Goal: Task Accomplishment & Management: Manage account settings

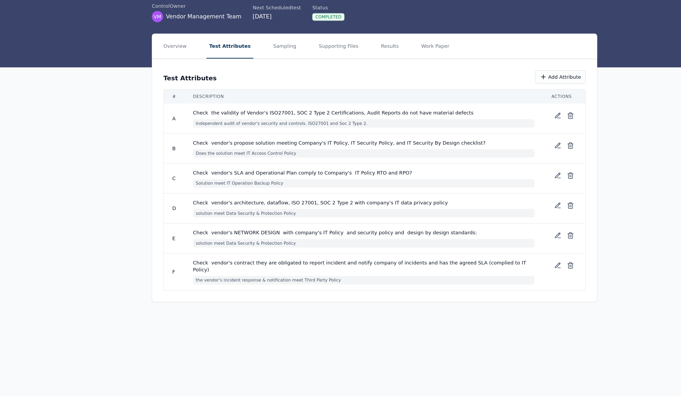
scroll to position [2, 0]
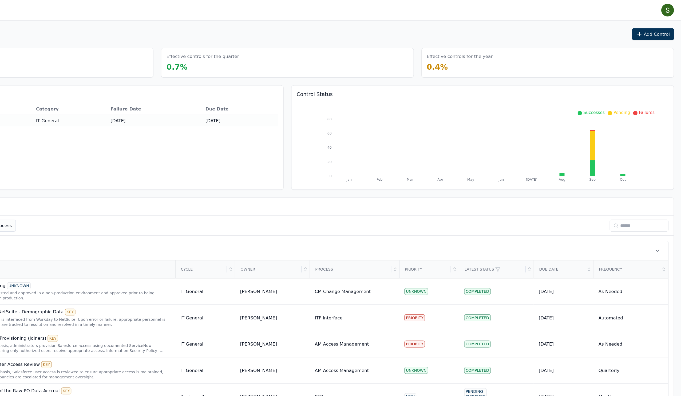
click at [621, 195] on input at bounding box center [646, 190] width 50 height 10
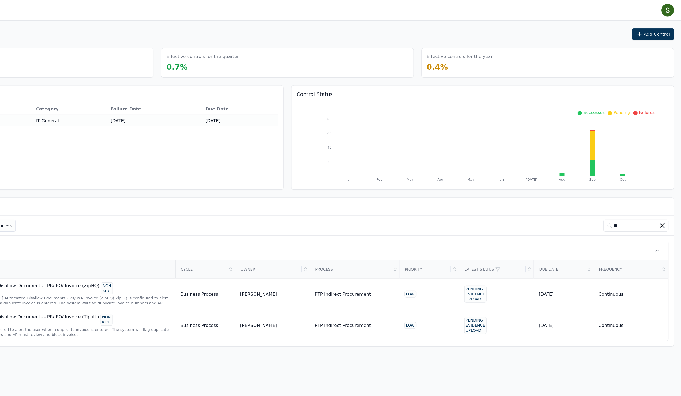
type input "*"
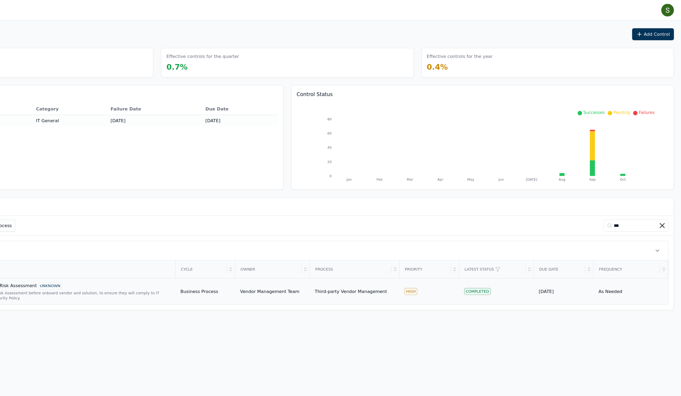
type input "***"
click at [88, 253] on div "New Vendor Risk Assessment before onboard vendor and solution, to ensure they w…" at bounding box center [166, 249] width 167 height 9
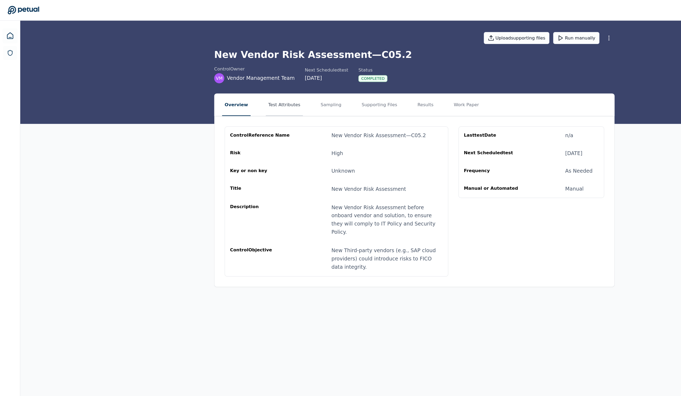
click at [234, 97] on button "Test Attributes" at bounding box center [239, 88] width 31 height 19
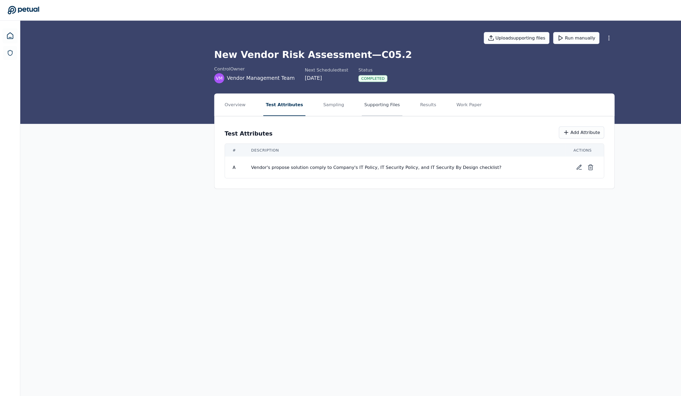
click at [322, 96] on button "Supporting Files" at bounding box center [322, 88] width 34 height 19
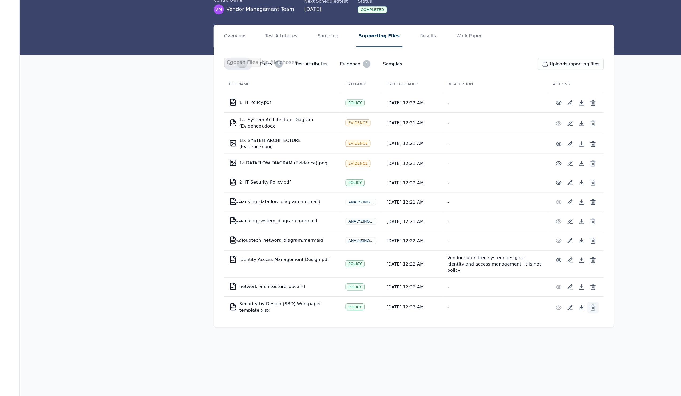
click at [503, 315] on icon at bounding box center [499, 317] width 5 height 5
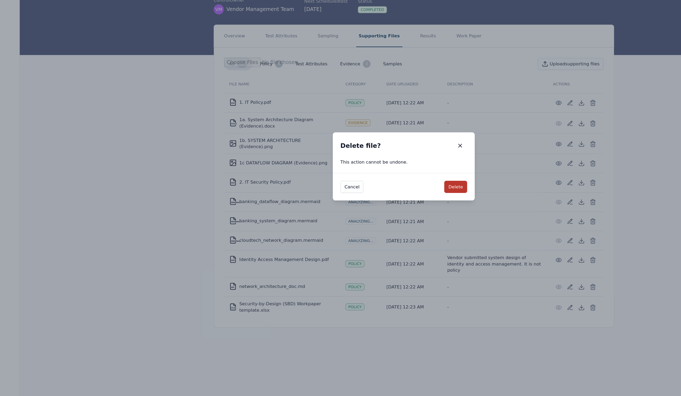
click at [389, 210] on button "Delete" at bounding box center [384, 215] width 19 height 10
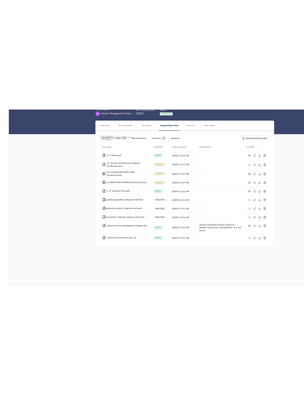
scroll to position [58, 0]
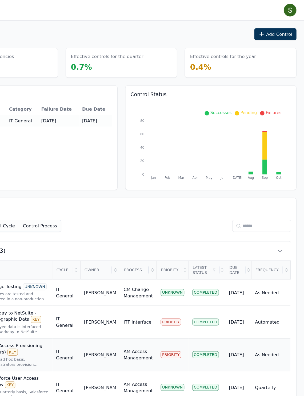
scroll to position [0, 80]
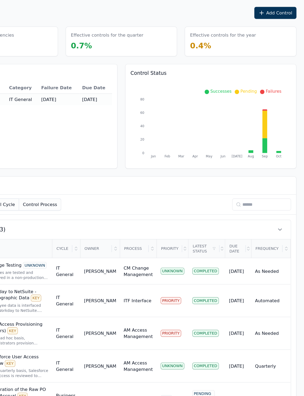
click at [244, 193] on input at bounding box center [269, 190] width 50 height 10
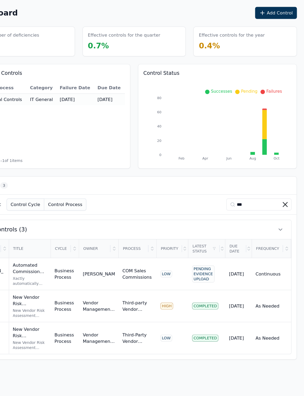
scroll to position [0, 24]
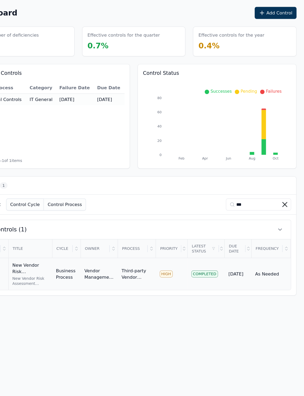
type input "***"
click at [116, 262] on td "Vendor Management Team" at bounding box center [131, 248] width 31 height 27
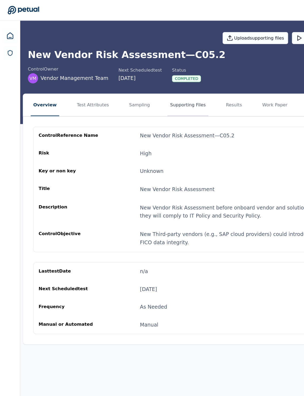
click at [175, 98] on button "Supporting Files" at bounding box center [158, 88] width 34 height 19
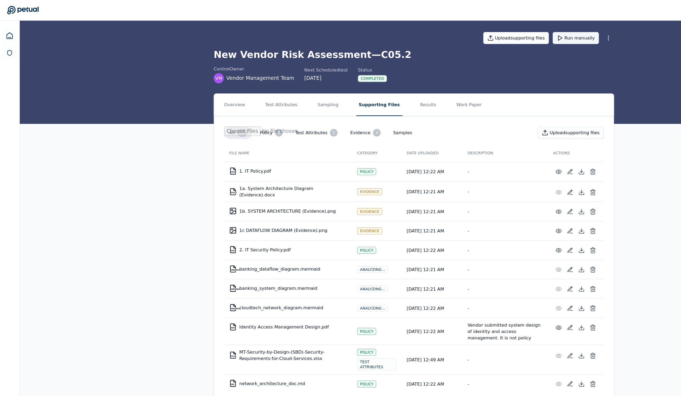
click at [505, 31] on button "Run manually" at bounding box center [485, 32] width 39 height 10
click at [370, 98] on button "Results" at bounding box center [361, 88] width 18 height 19
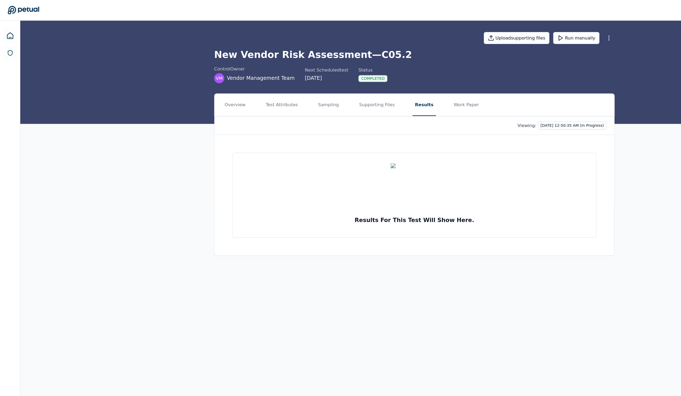
drag, startPoint x: 379, startPoint y: 91, endPoint x: 377, endPoint y: 90, distance: 2.7
click at [367, 90] on button "Results" at bounding box center [358, 88] width 20 height 19
click at [317, 97] on button "Supporting Files" at bounding box center [318, 88] width 34 height 19
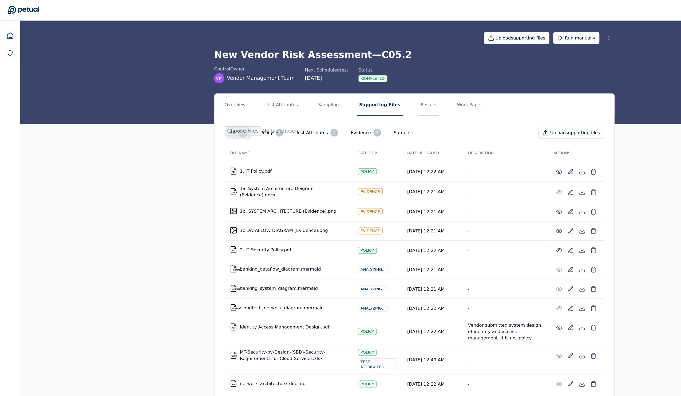
click at [370, 98] on button "Results" at bounding box center [361, 88] width 18 height 19
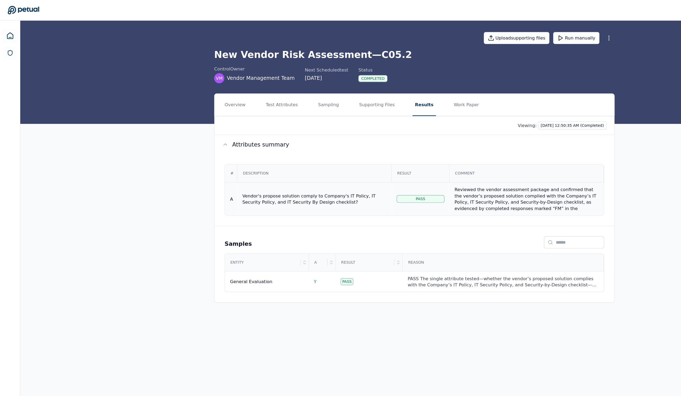
click at [420, 187] on div "Reviewed the vendor assessment package and confirmed that the vendor’s proposed…" at bounding box center [443, 178] width 121 height 43
click at [312, 97] on button "Supporting Files" at bounding box center [318, 88] width 34 height 19
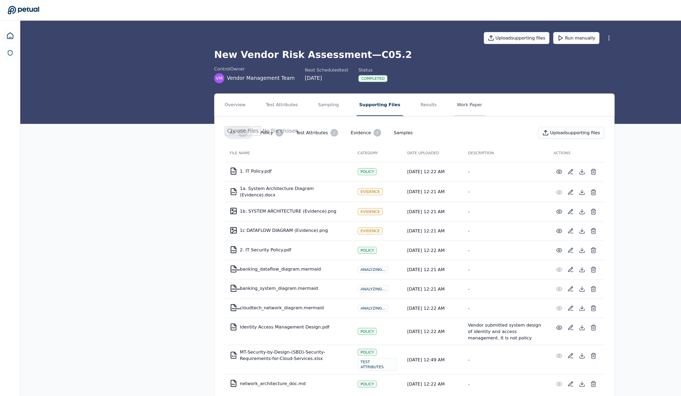
click at [409, 97] on button "Work Paper" at bounding box center [396, 88] width 26 height 19
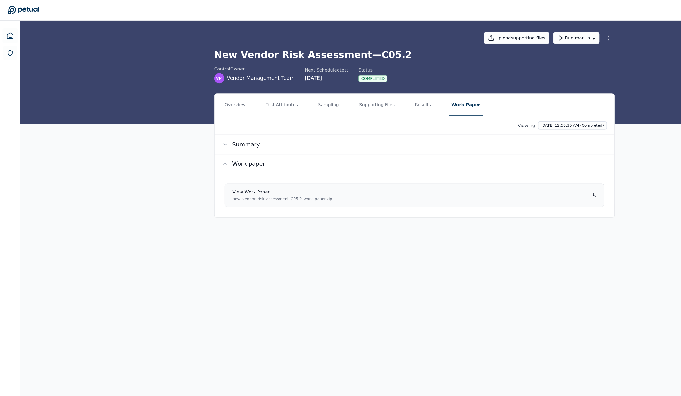
click at [225, 164] on h4 "View work paper" at bounding box center [238, 161] width 84 height 5
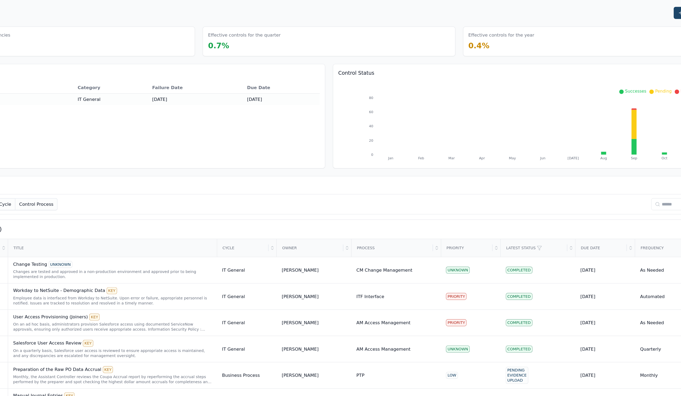
click at [643, 26] on icon at bounding box center [645, 28] width 5 height 5
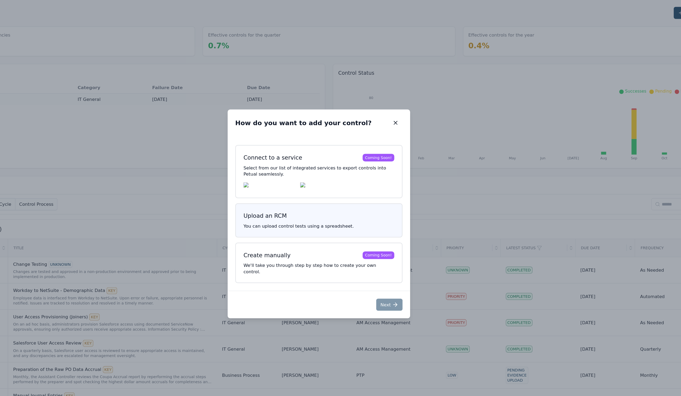
click at [297, 196] on h3 "Upload an RCM" at bounding box center [340, 199] width 127 height 7
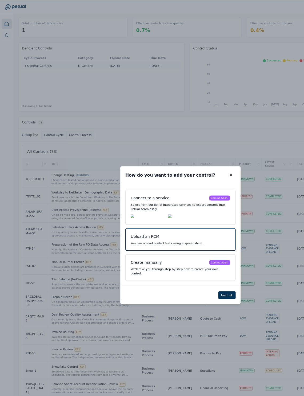
scroll to position [18, 28]
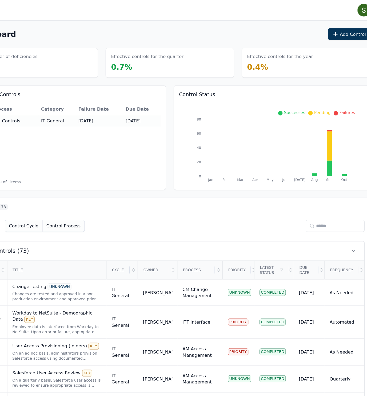
scroll to position [0, 18]
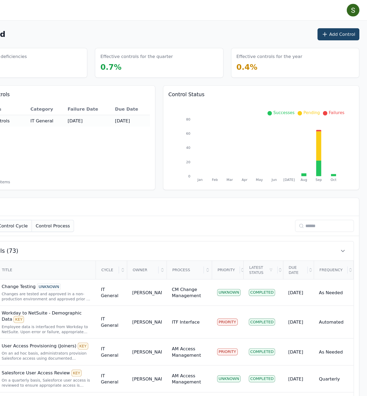
click at [304, 30] on button "Add Control" at bounding box center [343, 29] width 35 height 10
click at [276, 27] on div "Dashboard Add Control" at bounding box center [192, 29] width 338 height 10
click at [326, 30] on button "Add Control" at bounding box center [343, 29] width 35 height 10
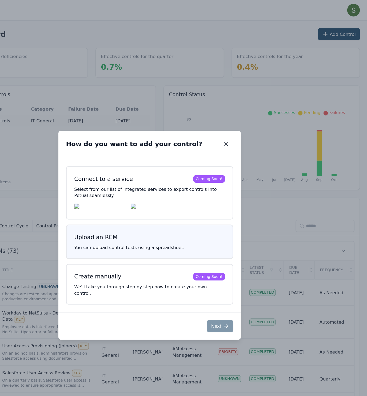
click at [126, 215] on button "Upload an RCM You can upload control tests using a spreadsheet." at bounding box center [183, 203] width 141 height 29
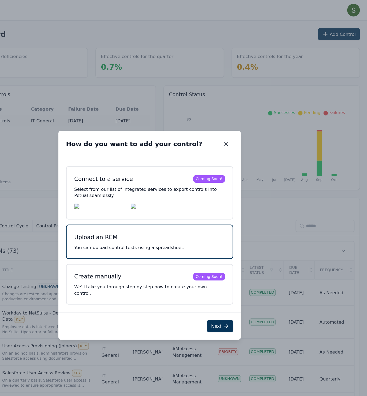
click at [123, 203] on h3 "Upload an RCM" at bounding box center [183, 199] width 127 height 7
click at [245, 277] on icon at bounding box center [247, 274] width 5 height 5
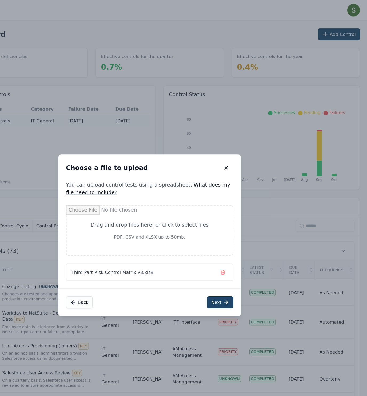
click at [232, 260] on button "Next" at bounding box center [243, 254] width 22 height 10
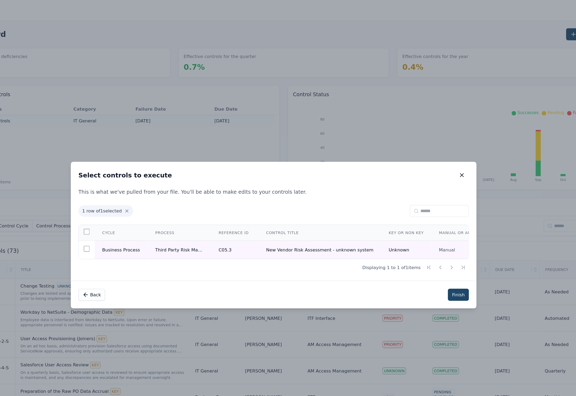
click at [367, 253] on button "Finish" at bounding box center [444, 248] width 18 height 10
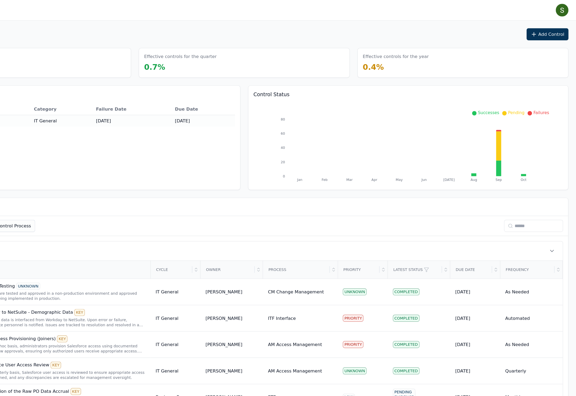
click at [367, 195] on input at bounding box center [541, 190] width 50 height 10
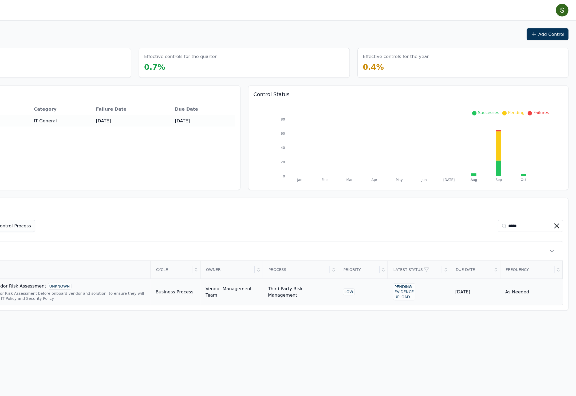
type input "*****"
click at [264, 251] on div "Vendor Management Team" at bounding box center [286, 245] width 44 height 11
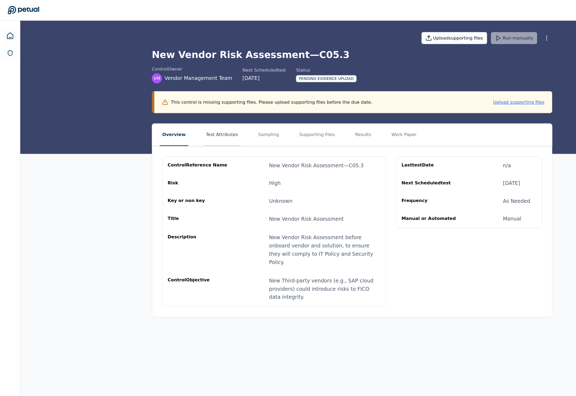
click at [187, 123] on button "Test Attributes" at bounding box center [186, 113] width 31 height 19
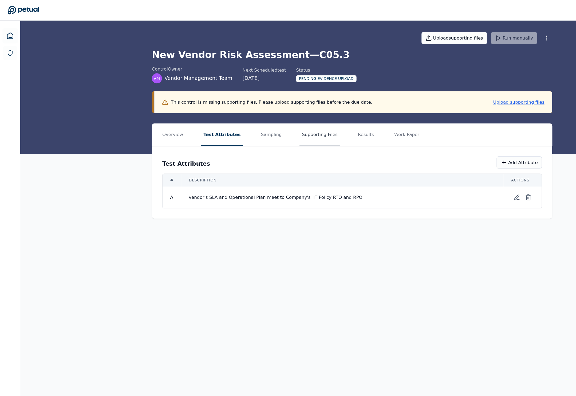
click at [284, 123] on button "Supporting Files" at bounding box center [269, 113] width 34 height 19
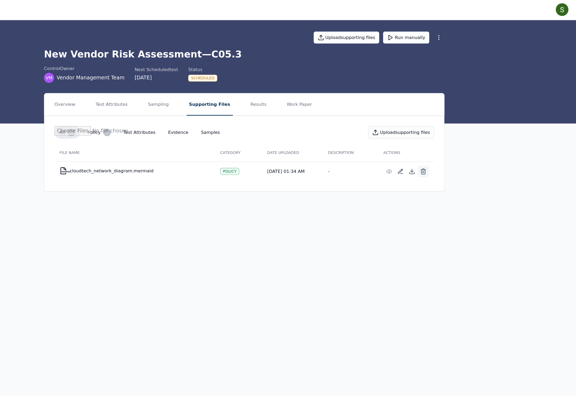
click at [446, 147] on icon at bounding box center [447, 144] width 3 height 3
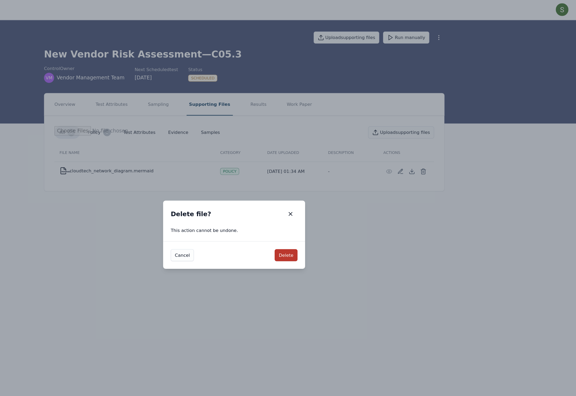
click at [322, 217] on button "Delete" at bounding box center [331, 215] width 19 height 10
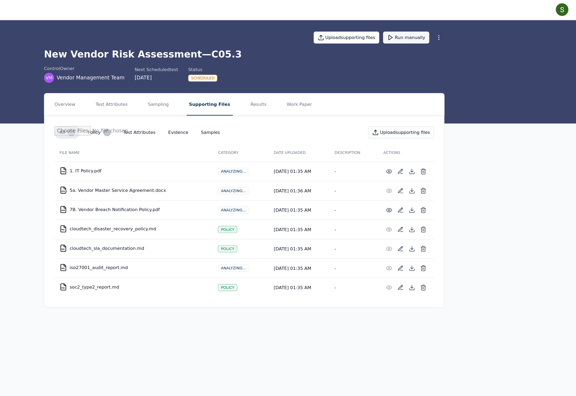
click at [414, 31] on button "Run manually" at bounding box center [433, 32] width 39 height 10
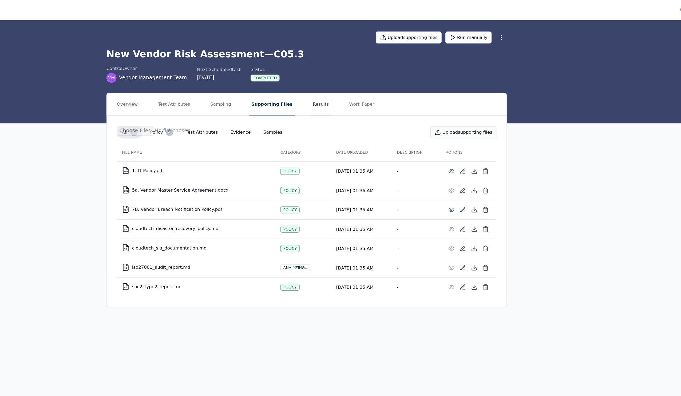
click at [352, 95] on button "Results" at bounding box center [361, 88] width 18 height 19
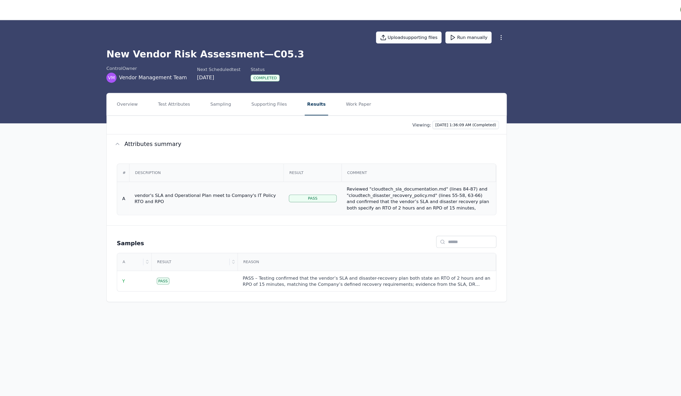
click at [204, 173] on div "vendor's SLA and Operational Plan meet to Company's IT Policy RTO and RPO" at bounding box center [264, 167] width 121 height 11
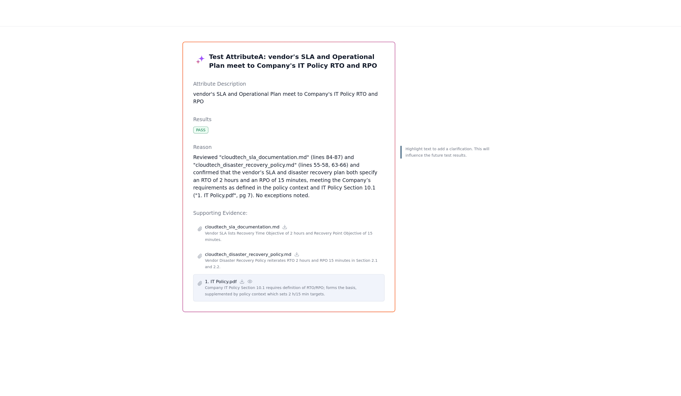
click at [264, 251] on p "Company IT Policy Section 10.1 requires definition of RTO/RPO; forms the basis,…" at bounding box center [338, 245] width 148 height 11
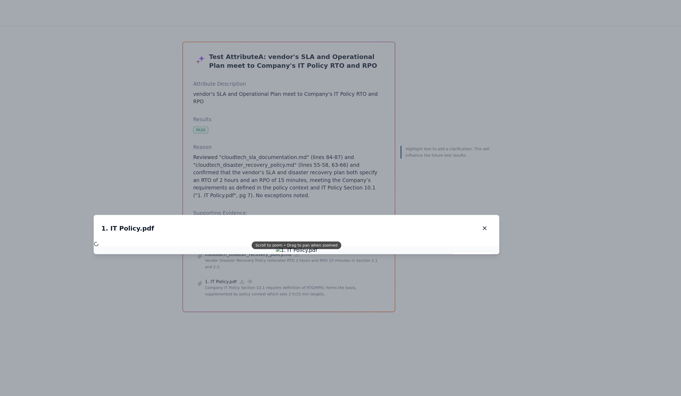
click at [199, 197] on div "1. IT Policy.pdf 1. IT Policy.pdf" at bounding box center [341, 193] width 342 height 22
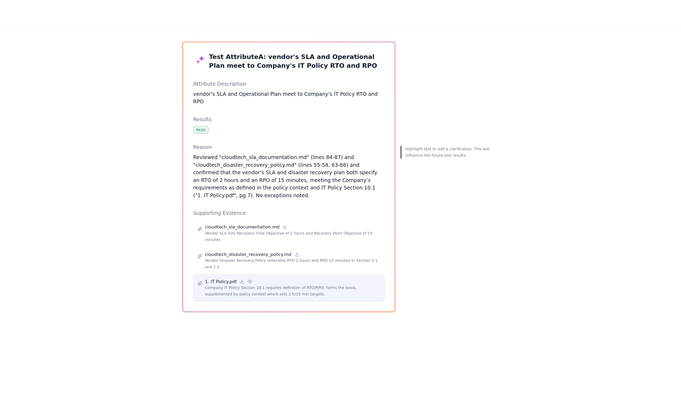
click at [264, 251] on p "Company IT Policy Section 10.1 requires definition of RTO/RPO; forms the basis,…" at bounding box center [338, 245] width 148 height 11
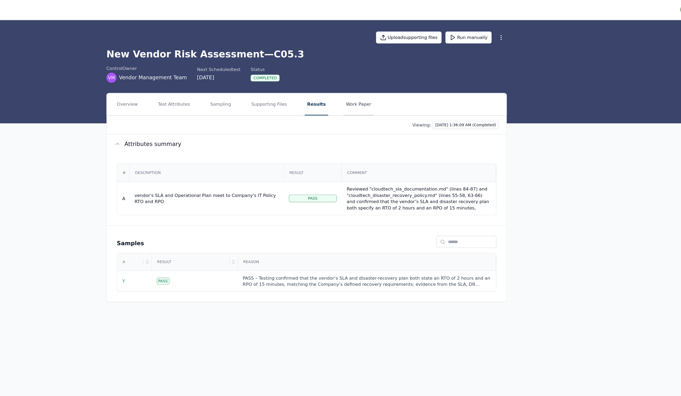
click at [380, 96] on button "Work Paper" at bounding box center [393, 88] width 26 height 19
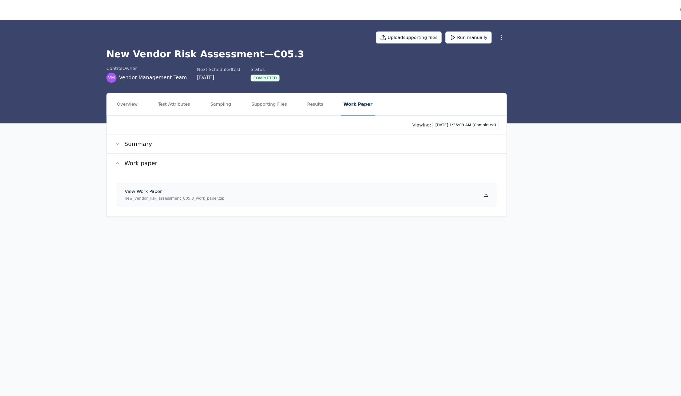
click at [208, 164] on h4 "View work paper" at bounding box center [238, 161] width 84 height 5
click at [222, 96] on button "Test Attributes" at bounding box center [237, 88] width 31 height 19
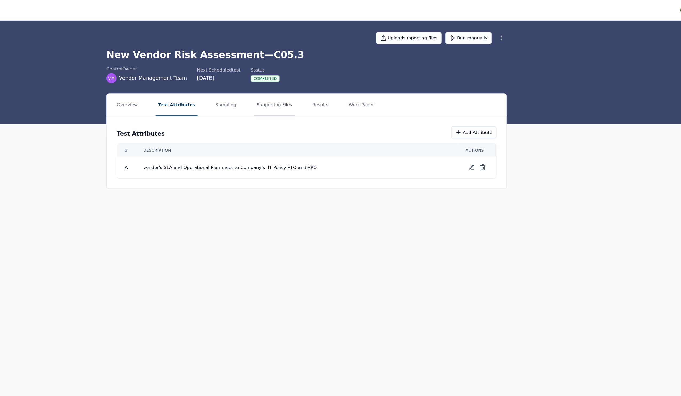
scroll to position [-3, 0]
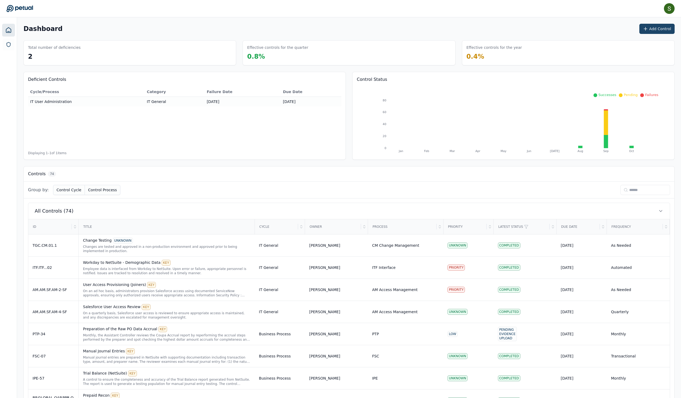
click at [646, 29] on button "Add Control" at bounding box center [657, 29] width 35 height 10
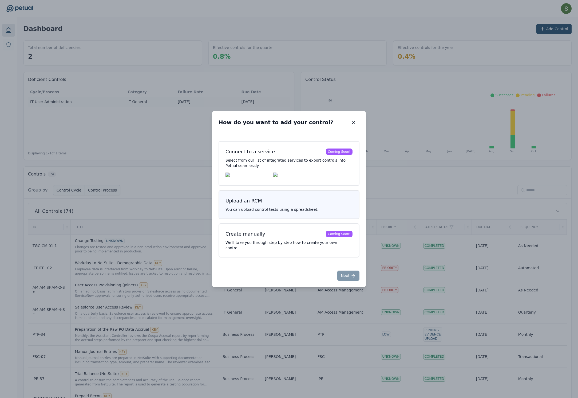
click at [331, 207] on p "You can upload control tests using a spreadsheet." at bounding box center [289, 209] width 127 height 5
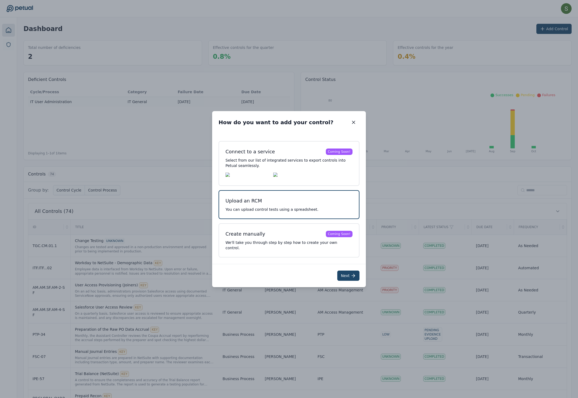
click at [356, 278] on icon at bounding box center [353, 275] width 5 height 5
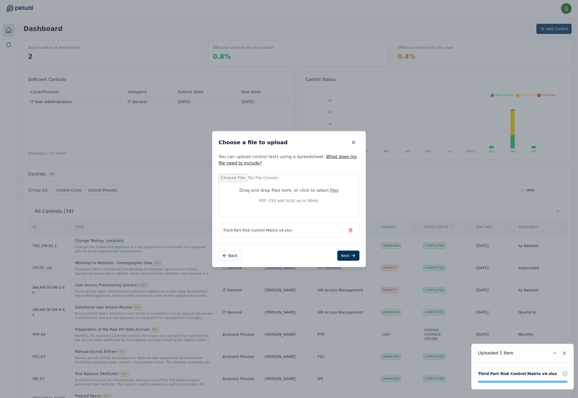
click at [311, 187] on div "Drag and drop files here , or click to select files" at bounding box center [289, 190] width 114 height 6
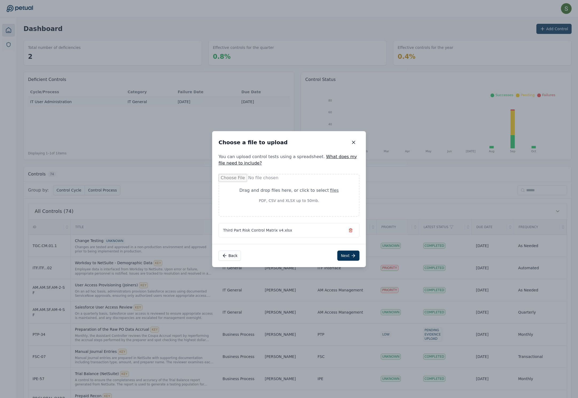
type input "**********"
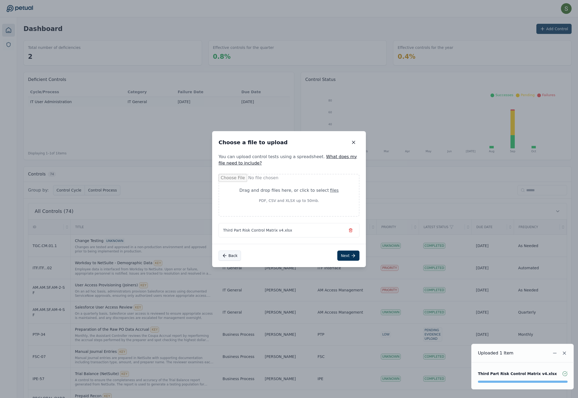
click at [228, 260] on button "Back" at bounding box center [230, 255] width 22 height 10
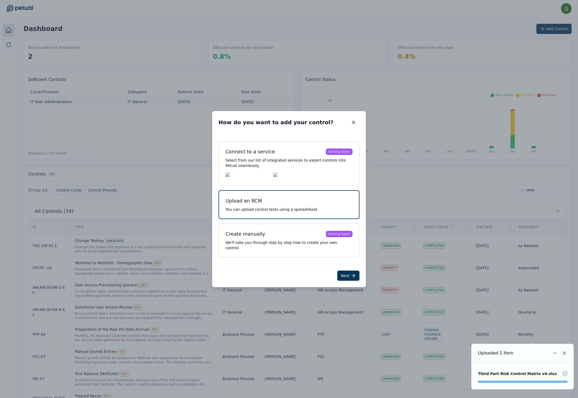
click at [292, 207] on p "You can upload control tests using a spreadsheet." at bounding box center [289, 209] width 127 height 5
click at [355, 277] on icon at bounding box center [355, 275] width 2 height 3
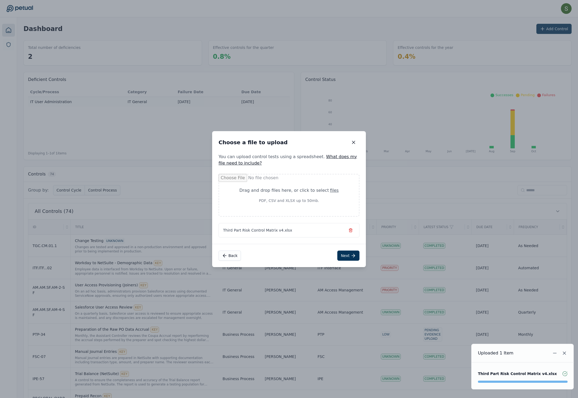
click at [293, 134] on div "Choose a file to upload Choose a file to upload" at bounding box center [289, 142] width 154 height 22
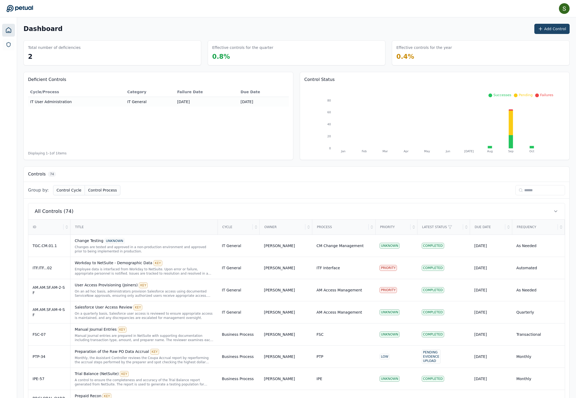
click at [535, 25] on button "Add Control" at bounding box center [552, 29] width 35 height 10
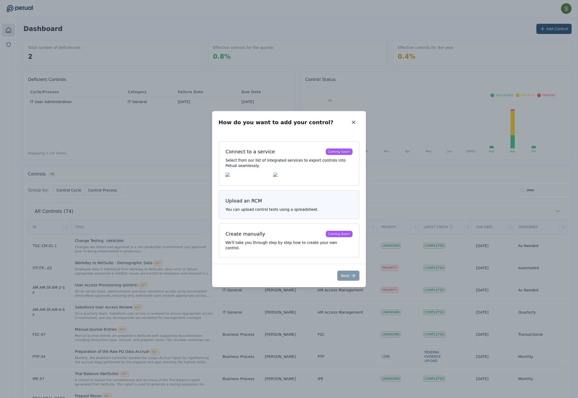
click at [278, 208] on p "You can upload control tests using a spreadsheet." at bounding box center [289, 209] width 127 height 5
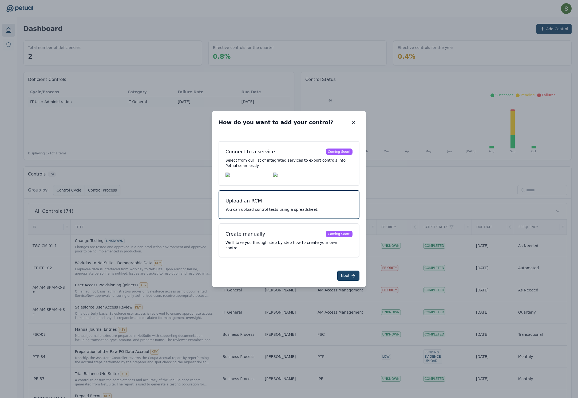
click at [356, 278] on icon at bounding box center [353, 275] width 5 height 5
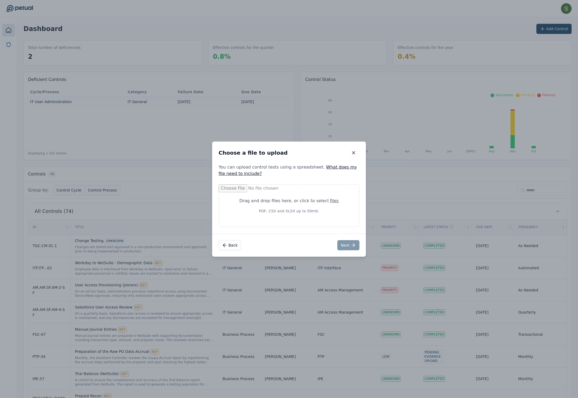
click at [302, 213] on p "PDF, CSV and XLSX up to 50mb." at bounding box center [289, 210] width 114 height 5
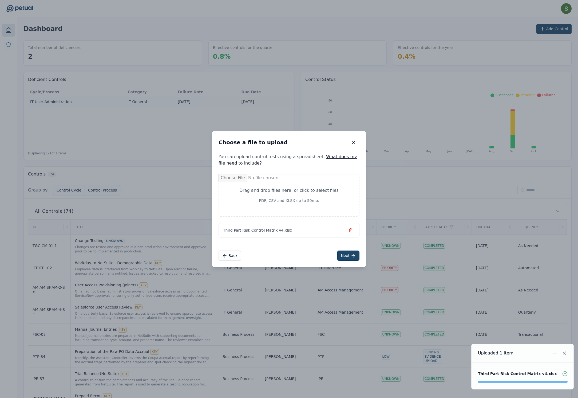
click at [354, 261] on button "Next" at bounding box center [349, 255] width 22 height 10
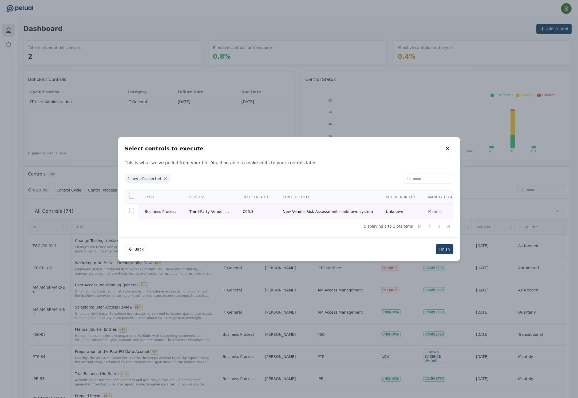
click at [454, 254] on button "Finish" at bounding box center [445, 249] width 18 height 10
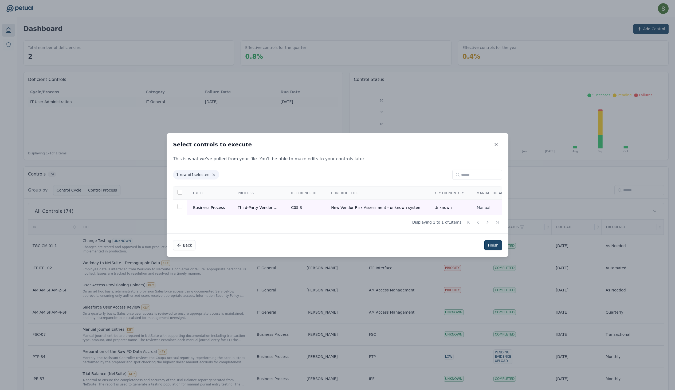
click at [502, 250] on button "Finish" at bounding box center [493, 245] width 18 height 10
click at [173, 207] on td at bounding box center [179, 207] width 13 height 15
click at [315, 207] on td "C05.3" at bounding box center [305, 207] width 40 height 15
click at [502, 250] on button "Finish" at bounding box center [493, 245] width 18 height 10
click at [578, 371] on div "Failed to add controls." at bounding box center [619, 373] width 103 height 17
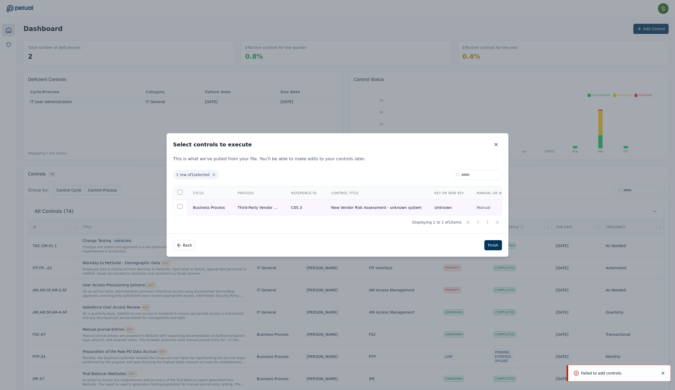
click at [578, 371] on icon "Notifications (F8)" at bounding box center [663, 373] width 4 height 4
click at [176, 246] on button "Back" at bounding box center [184, 245] width 22 height 10
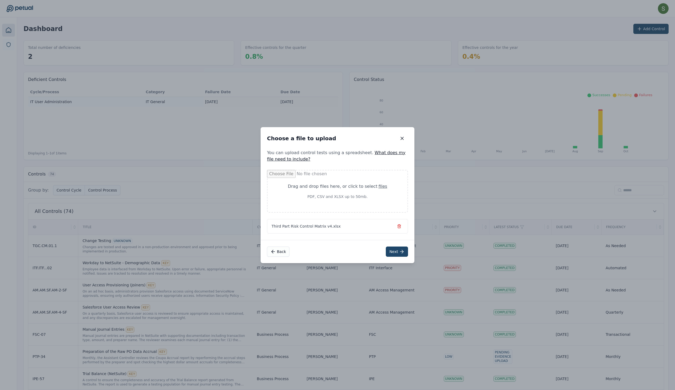
click at [405, 254] on icon at bounding box center [401, 251] width 5 height 5
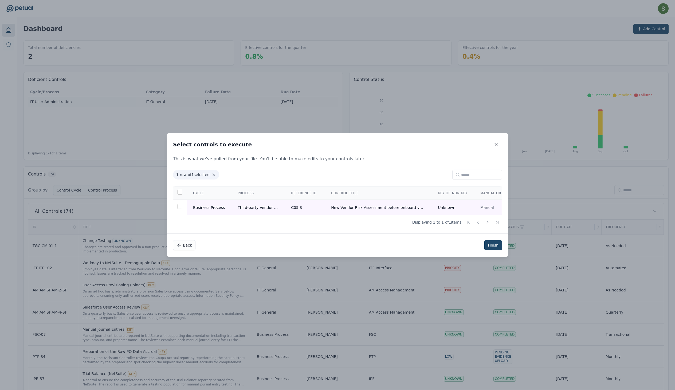
click at [502, 249] on button "Finish" at bounding box center [493, 245] width 18 height 10
click at [578, 371] on p "Failed to add controls." at bounding box center [601, 372] width 41 height 5
click at [578, 371] on icon "Notifications (F8)" at bounding box center [663, 373] width 4 height 4
click at [499, 142] on icon "button" at bounding box center [495, 144] width 5 height 5
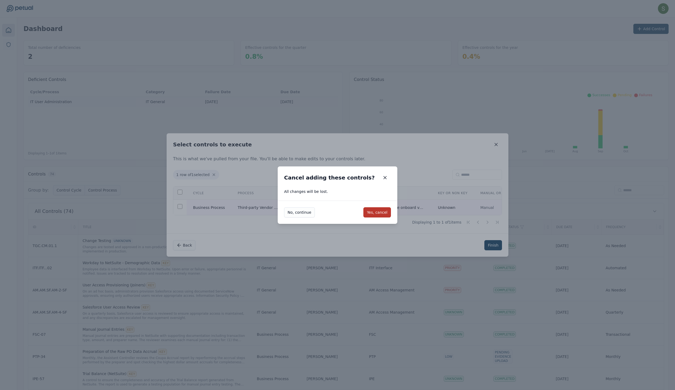
click at [387, 214] on button "Yes, cancel" at bounding box center [377, 212] width 28 height 10
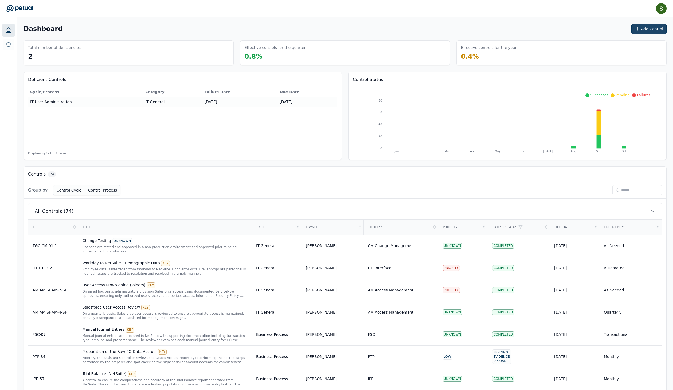
click at [578, 31] on button "Add Control" at bounding box center [648, 29] width 35 height 10
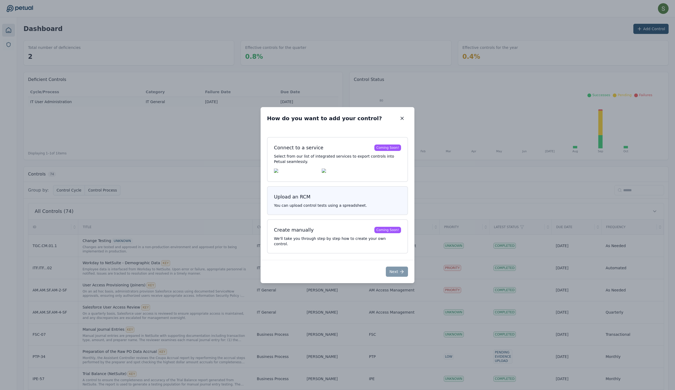
click at [346, 189] on button "Upload an RCM You can upload control tests using a spreadsheet." at bounding box center [337, 200] width 141 height 29
click at [403, 277] on button "Next" at bounding box center [397, 271] width 22 height 10
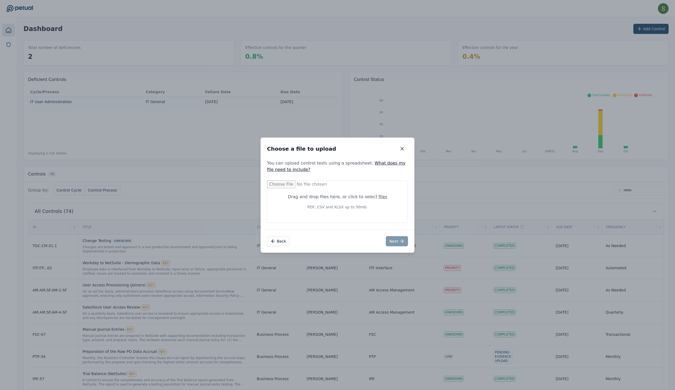
click at [362, 203] on div "Drag and drop files here , or click to select files PDF, CSV and XLSX up to 50m…" at bounding box center [337, 202] width 114 height 16
type input "**********"
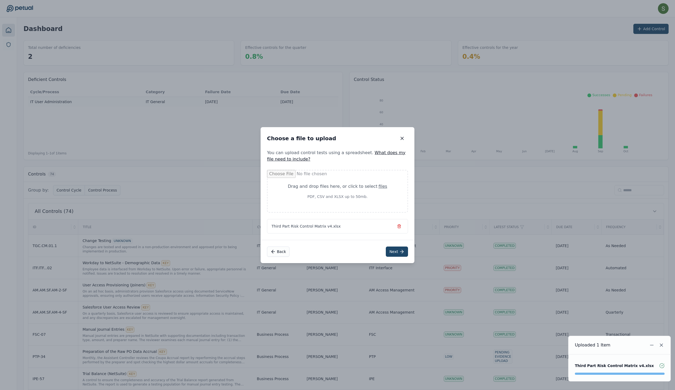
click at [399, 255] on button "Next" at bounding box center [397, 251] width 22 height 10
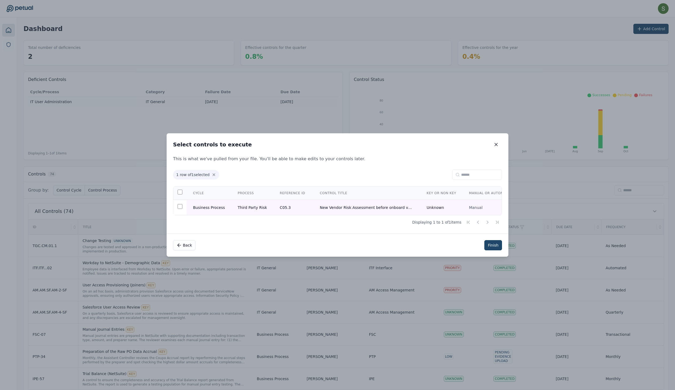
click at [502, 248] on button "Finish" at bounding box center [493, 245] width 18 height 10
click at [502, 140] on button "button" at bounding box center [496, 145] width 12 height 10
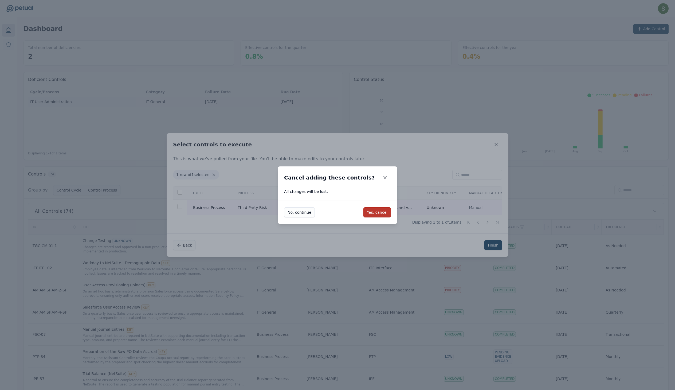
click at [391, 211] on button "Yes, cancel" at bounding box center [377, 212] width 28 height 10
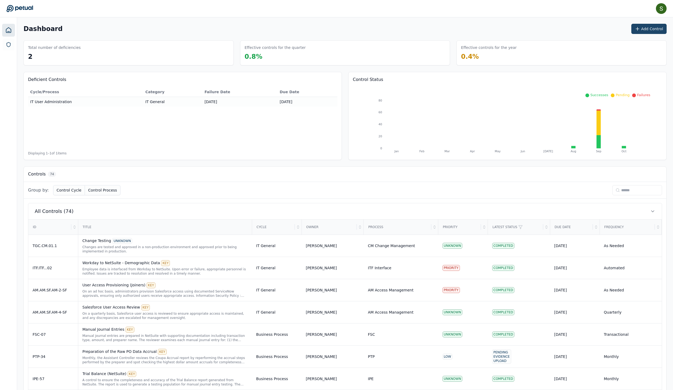
click at [578, 30] on icon at bounding box center [637, 28] width 5 height 5
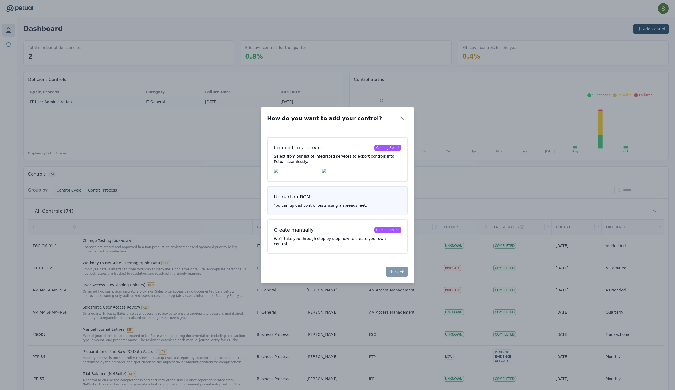
click at [396, 207] on p "You can upload control tests using a spreadsheet." at bounding box center [337, 205] width 127 height 5
click at [406, 277] on button "Next" at bounding box center [397, 271] width 22 height 10
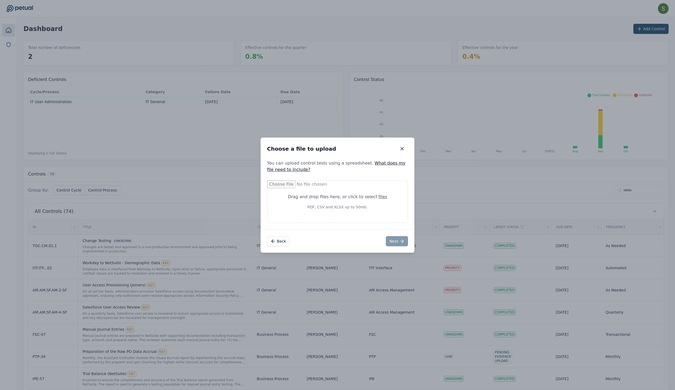
click at [364, 209] on p "PDF, CSV and XLSX up to 50mb." at bounding box center [337, 206] width 114 height 5
type input "**********"
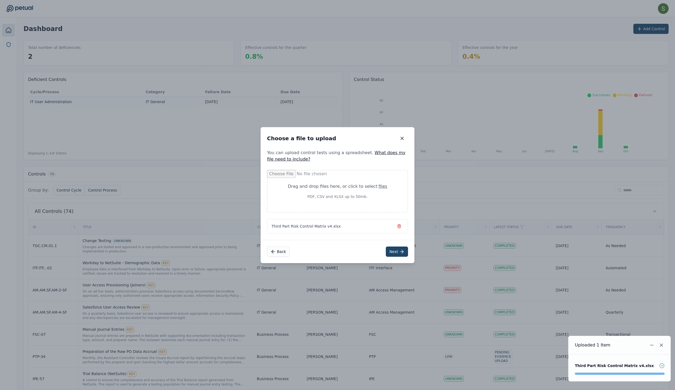
click at [404, 257] on button "Next" at bounding box center [397, 251] width 22 height 10
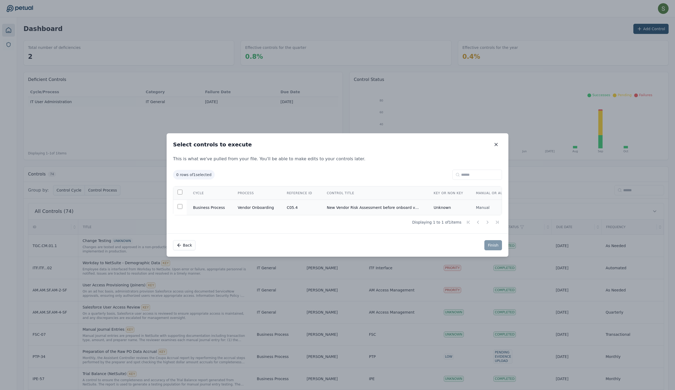
click at [173, 207] on td at bounding box center [179, 207] width 13 height 15
click at [502, 248] on button "Finish" at bounding box center [493, 245] width 18 height 10
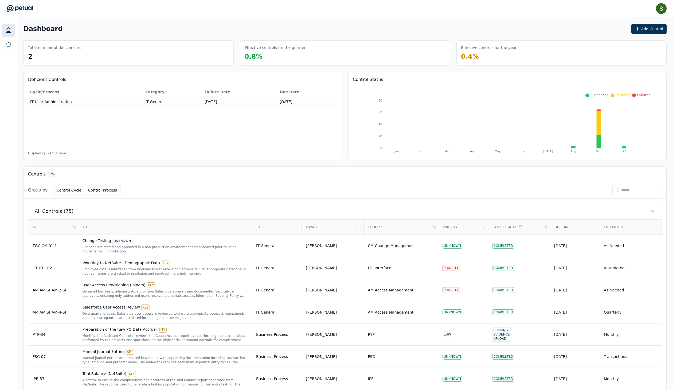
click at [578, 195] on input at bounding box center [637, 190] width 50 height 10
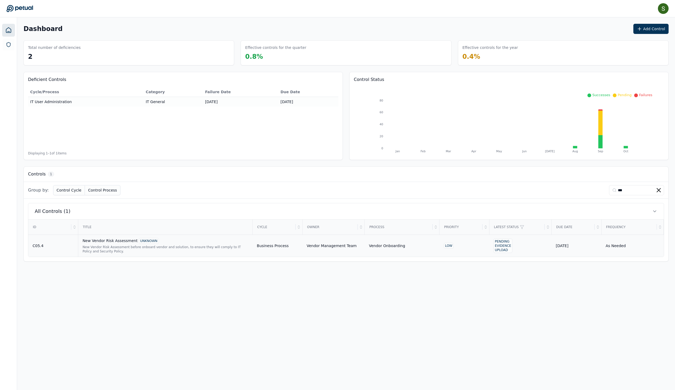
type input "***"
click at [301, 257] on td "Business Process" at bounding box center [278, 245] width 50 height 22
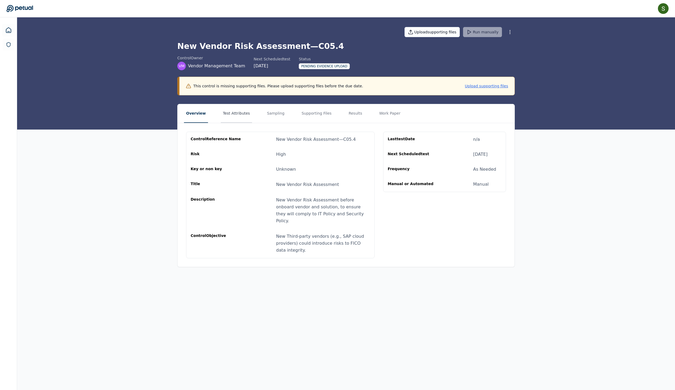
click at [237, 123] on button "Test Attributes" at bounding box center [236, 113] width 31 height 19
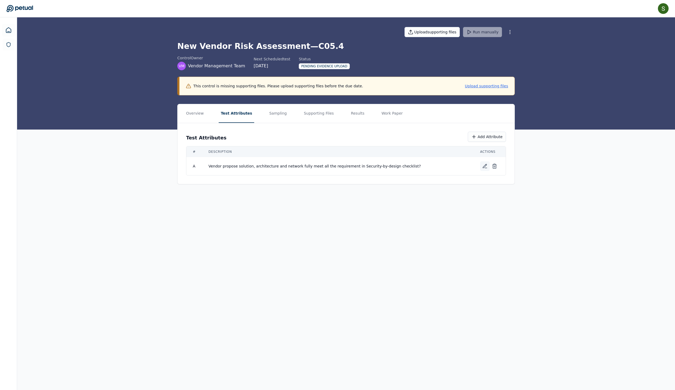
click at [488, 169] on icon at bounding box center [484, 165] width 5 height 5
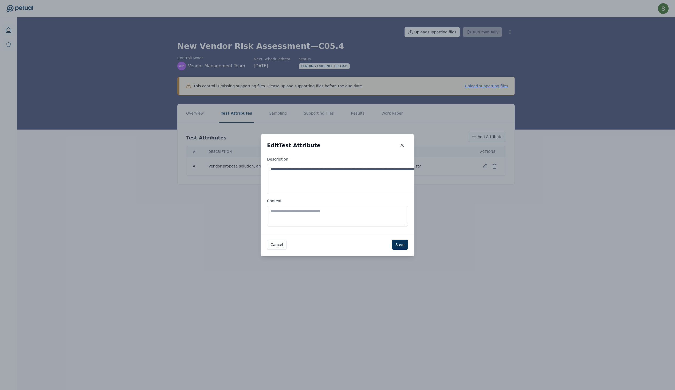
click at [378, 219] on textarea "Context" at bounding box center [337, 216] width 141 height 21
type textarea "**********"
click at [408, 247] on button "Save" at bounding box center [400, 246] width 16 height 10
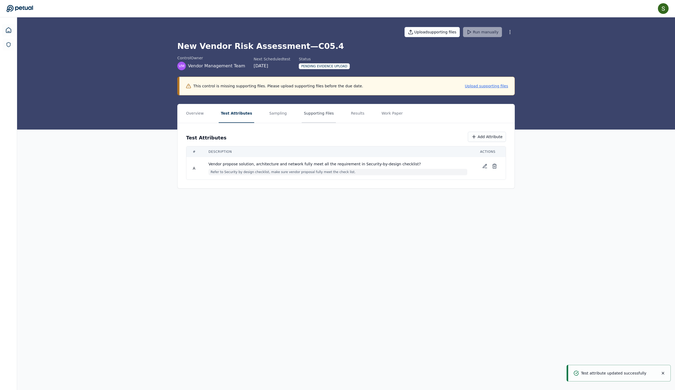
click at [336, 123] on button "Supporting Files" at bounding box center [319, 113] width 34 height 19
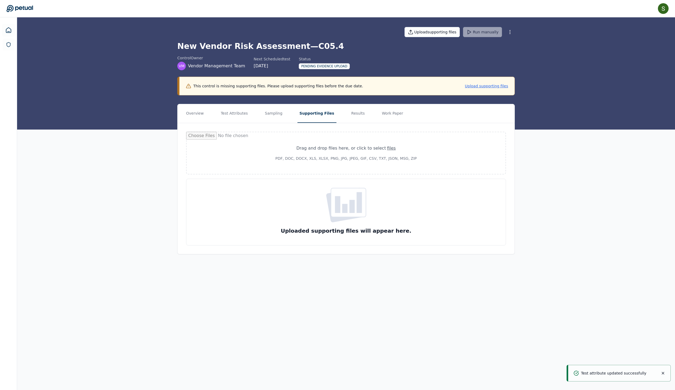
click at [358, 217] on rect at bounding box center [348, 202] width 35 height 29
click at [341, 213] on icon at bounding box center [348, 202] width 27 height 21
click at [344, 161] on p "PDF, DOC, DOCX, XLS, XLSX, PNG, JPG, JPEG, GIF, CSV, TXT, JSON, MSG, ZIP" at bounding box center [345, 158] width 293 height 5
type input "**********"
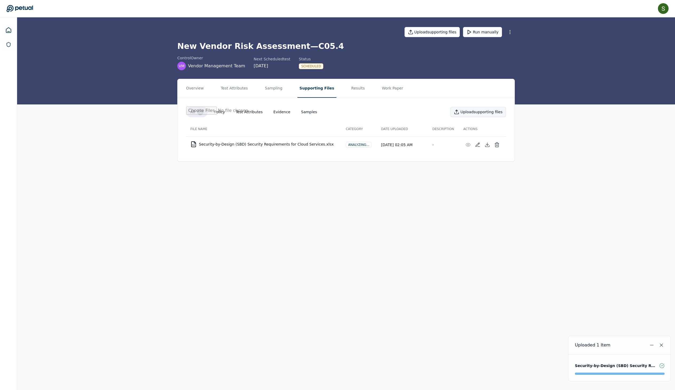
click at [482, 117] on button "Upload supporting files" at bounding box center [478, 112] width 56 height 10
type input "**********"
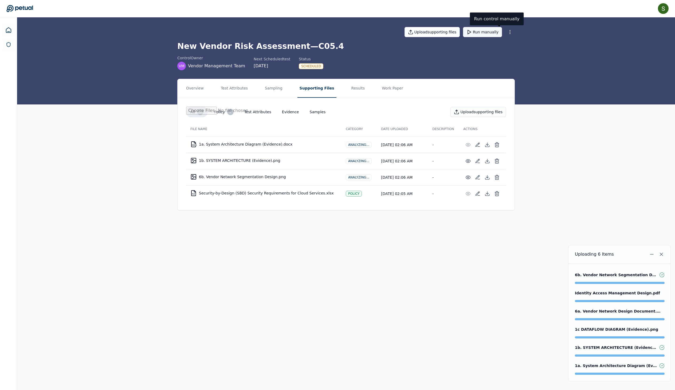
click at [497, 35] on button "Run manually" at bounding box center [482, 32] width 39 height 10
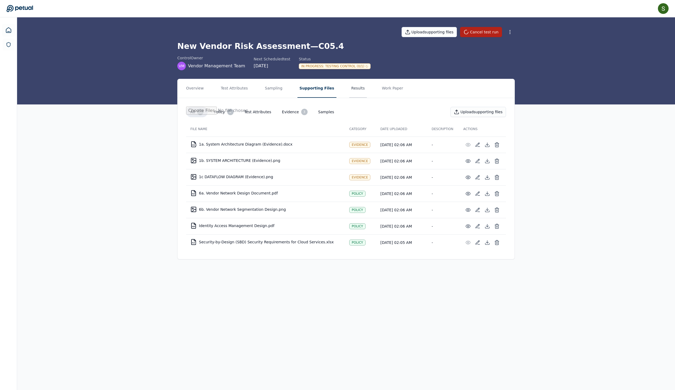
click at [367, 96] on button "Results" at bounding box center [358, 88] width 18 height 19
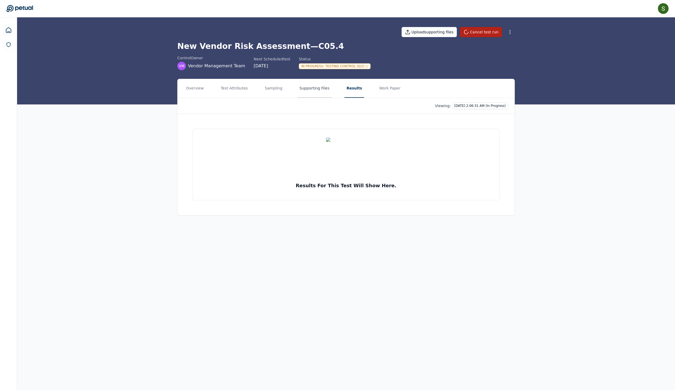
click at [332, 97] on button "Supporting Files" at bounding box center [314, 88] width 34 height 19
